Goal: Task Accomplishment & Management: Manage account settings

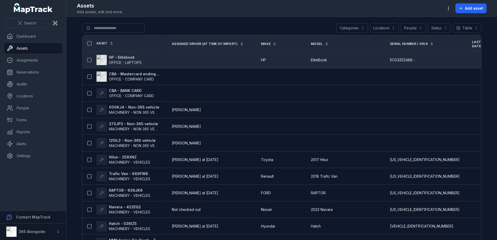
click at [130, 60] on span "OFFICE - LAPTOPS" at bounding box center [125, 62] width 33 height 4
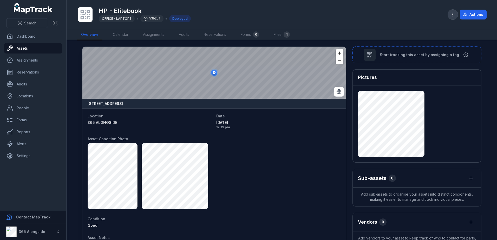
click at [456, 16] on icon "button" at bounding box center [453, 14] width 5 height 5
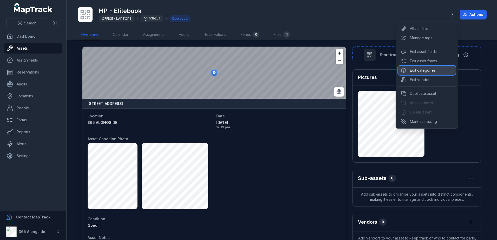
click at [435, 71] on div "Edit categories" at bounding box center [427, 70] width 58 height 9
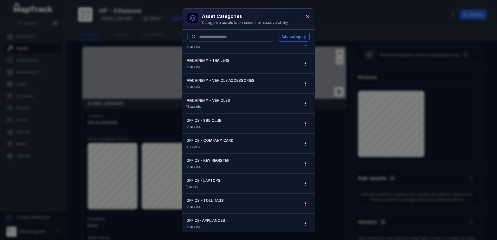
scroll to position [156, 0]
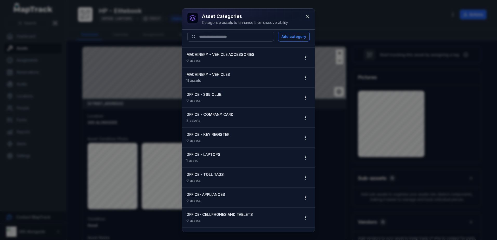
click at [212, 153] on strong "OFFICE - LAPTOPS" at bounding box center [241, 154] width 109 height 5
click at [303, 157] on icon "button" at bounding box center [305, 157] width 5 height 5
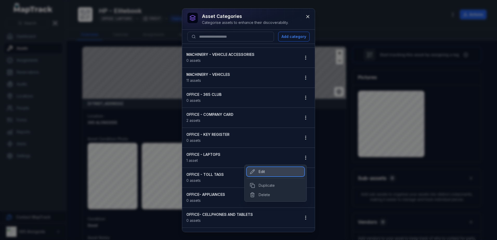
click at [279, 171] on div "Edit" at bounding box center [276, 171] width 58 height 9
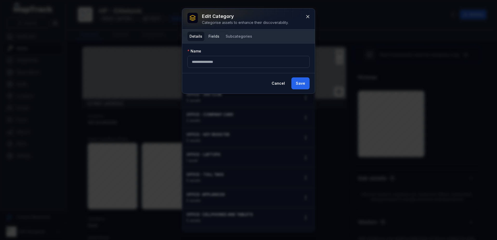
click at [214, 33] on button "Fields" at bounding box center [214, 36] width 15 height 9
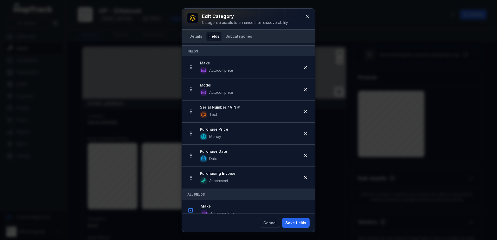
scroll to position [26, 0]
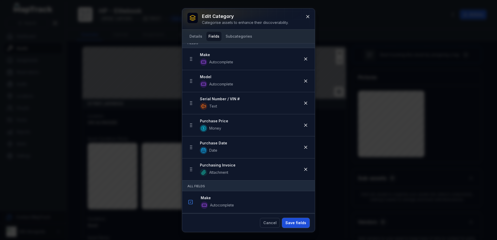
click at [298, 225] on button "Save fields" at bounding box center [296, 223] width 28 height 10
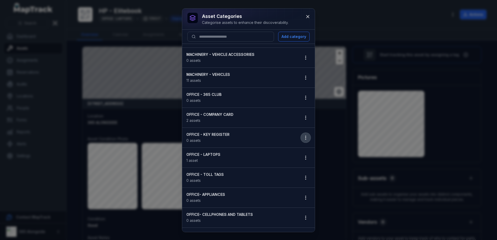
click at [303, 138] on icon "button" at bounding box center [305, 137] width 5 height 5
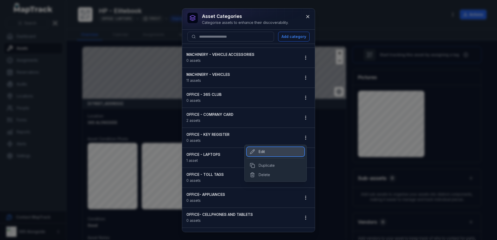
click at [264, 149] on div "Edit" at bounding box center [276, 151] width 58 height 9
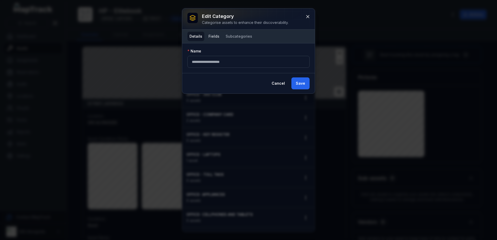
click at [219, 35] on button "Fields" at bounding box center [214, 36] width 15 height 9
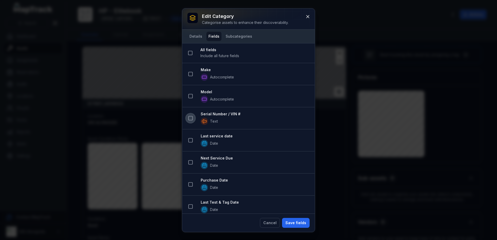
click at [191, 119] on icon at bounding box center [190, 118] width 5 height 5
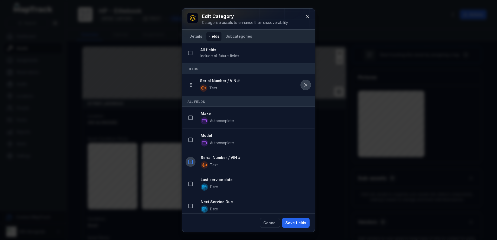
click at [301, 83] on button at bounding box center [306, 85] width 10 height 10
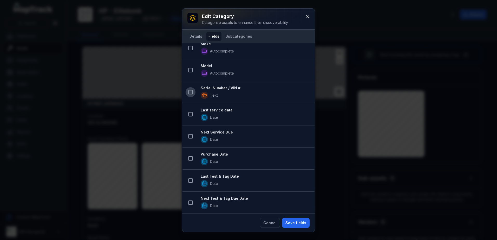
scroll to position [0, 0]
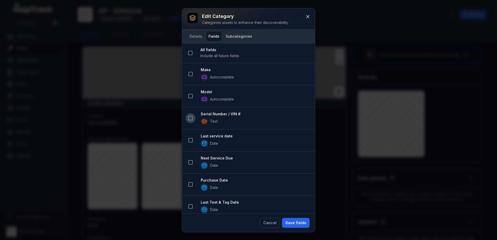
click at [230, 36] on button "Subcategories" at bounding box center [239, 36] width 31 height 9
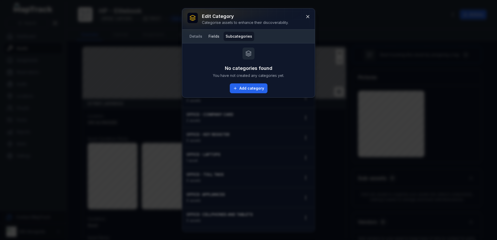
click at [215, 37] on button "Fields" at bounding box center [214, 36] width 15 height 9
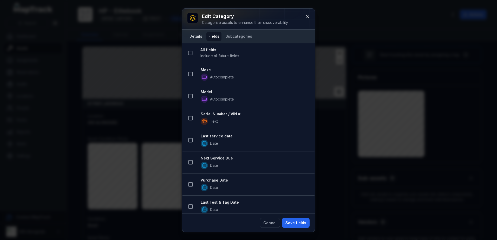
click at [192, 37] on button "Details" at bounding box center [196, 36] width 17 height 9
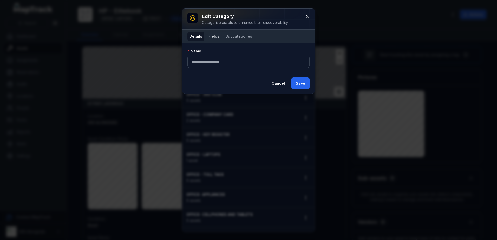
click at [219, 34] on button "Fields" at bounding box center [214, 36] width 15 height 9
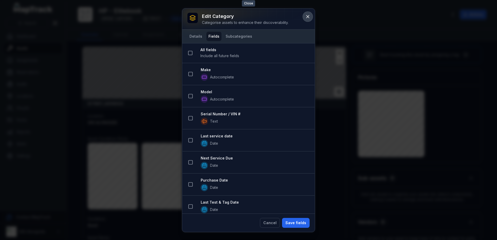
click at [307, 13] on button at bounding box center [308, 17] width 10 height 10
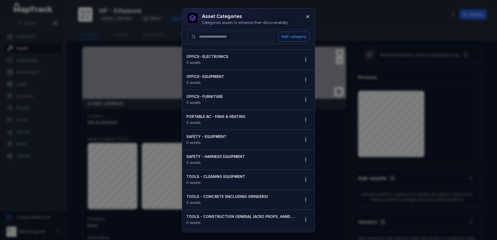
scroll to position [338, 0]
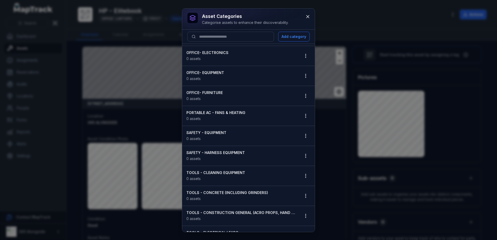
click at [156, 75] on div "asset categories Categorise assets to enhance their discoverability. Add catego…" at bounding box center [248, 120] width 497 height 240
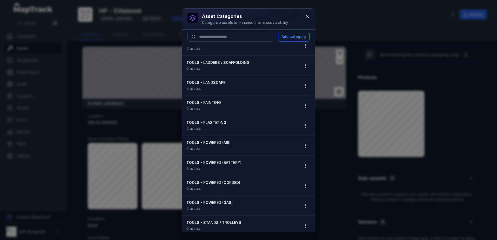
scroll to position [592, 0]
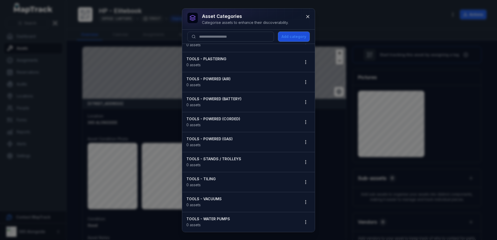
click at [306, 37] on button "Add category" at bounding box center [293, 37] width 31 height 10
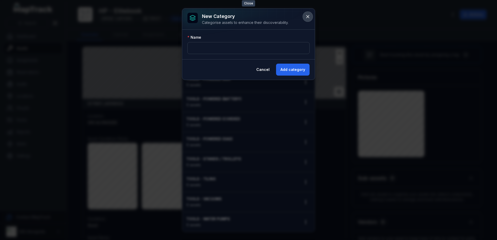
click at [306, 16] on icon at bounding box center [307, 16] width 5 height 5
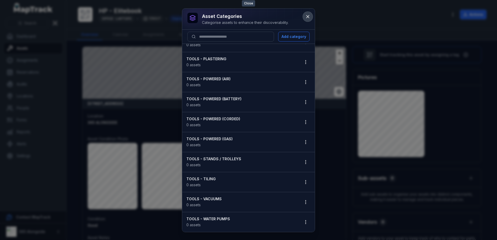
click at [308, 15] on icon at bounding box center [307, 16] width 5 height 5
